Goal: Task Accomplishment & Management: Complete application form

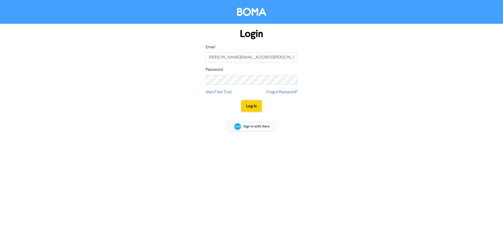
click at [253, 106] on button "Log In" at bounding box center [251, 106] width 20 height 11
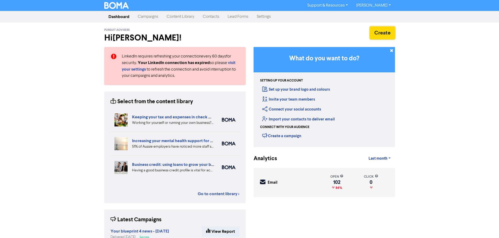
drag, startPoint x: 386, startPoint y: 32, endPoint x: 209, endPoint y: 18, distance: 177.2
click at [214, 31] on div "Pursuit Advisers Hi [PERSON_NAME] ! Create" at bounding box center [249, 36] width 298 height 18
click at [208, 15] on link "Contacts" at bounding box center [210, 17] width 25 height 10
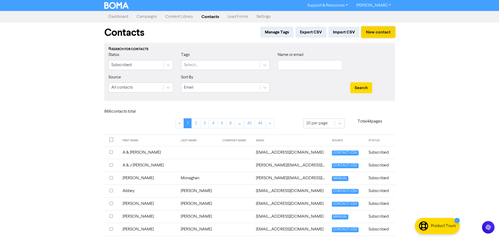
click at [367, 32] on button "New contact" at bounding box center [378, 32] width 34 height 11
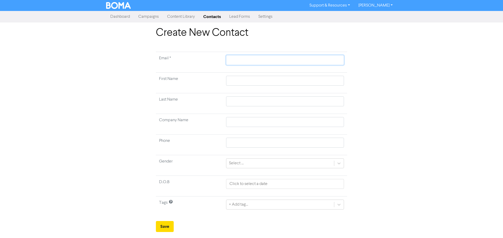
click at [271, 57] on input "text" at bounding box center [285, 60] width 118 height 10
paste input "[EMAIL_ADDRESS][DOMAIN_NAME]"
type input "[EMAIL_ADDRESS][DOMAIN_NAME]"
click at [237, 79] on input "text" at bounding box center [285, 81] width 118 height 10
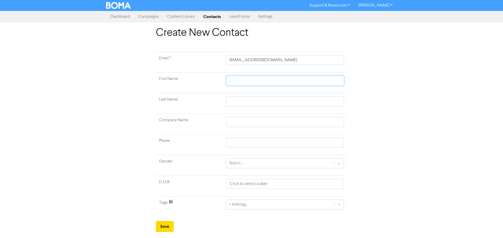
type input "S"
type input "Sh"
type input "She"
type input "Sher"
type input "[PERSON_NAME]"
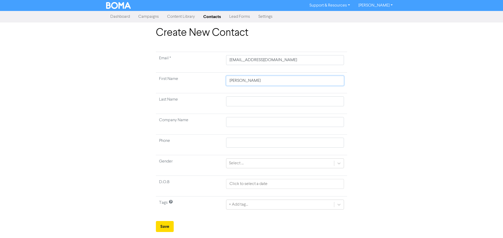
type input "Sherid"
type input "[PERSON_NAME]"
click at [232, 106] on input "text" at bounding box center [285, 102] width 118 height 10
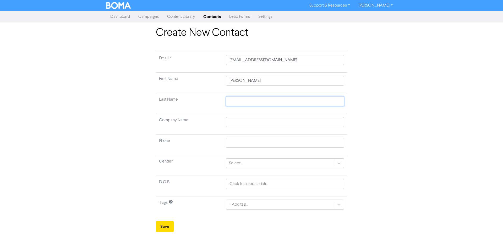
type input "V"
type input "Va"
type input "Van"
type input "Vand"
type input "Vande"
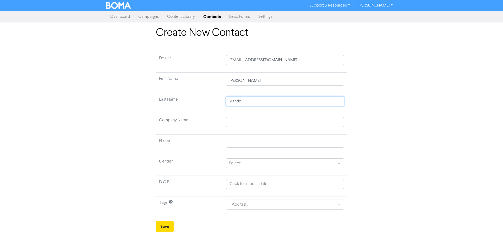
type input "Vander"
type input "VanderK"
type input "VanderKo"
type input "VanderKoo"
type input "VanderKoog"
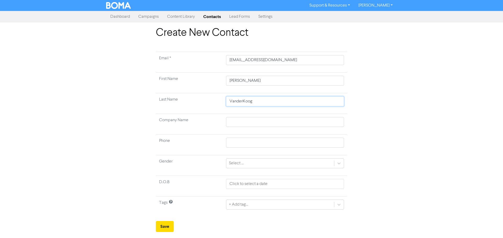
type input "VanderKoogh"
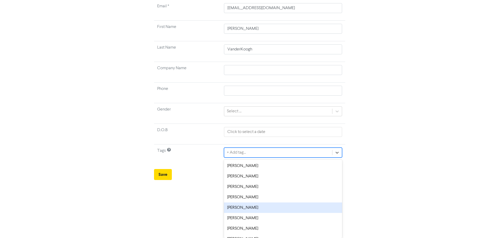
click at [240, 158] on div "option [PERSON_NAME] focused, 5 of 8. 8 results available. Use Up and Down to c…" at bounding box center [283, 153] width 118 height 10
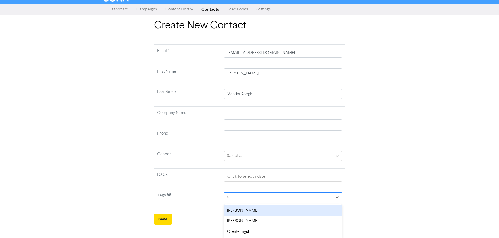
scroll to position [7, 0]
type input "stu"
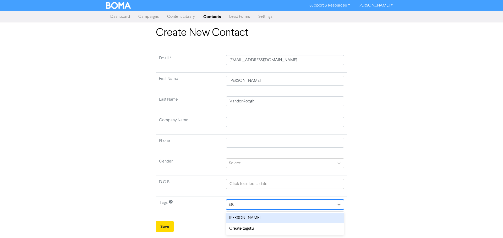
click at [244, 218] on div "[PERSON_NAME]" at bounding box center [285, 218] width 118 height 10
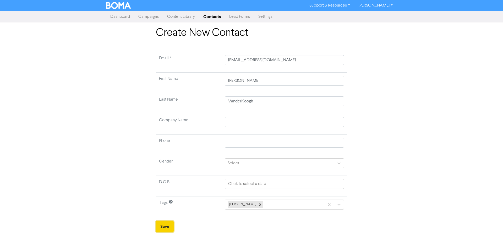
click at [169, 227] on button "Save" at bounding box center [165, 226] width 18 height 11
